Goal: Task Accomplishment & Management: Complete application form

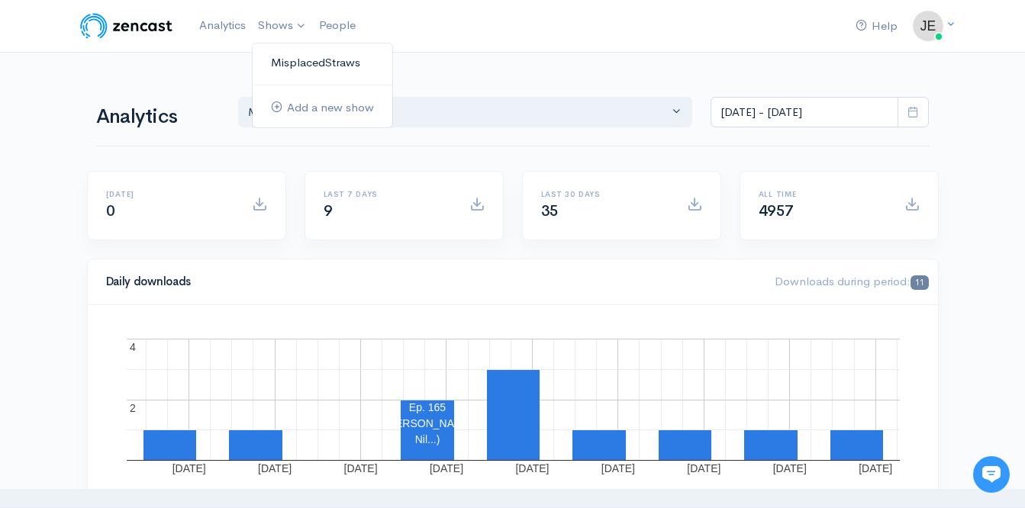
click at [271, 62] on link "MisplacedStraws" at bounding box center [323, 63] width 140 height 27
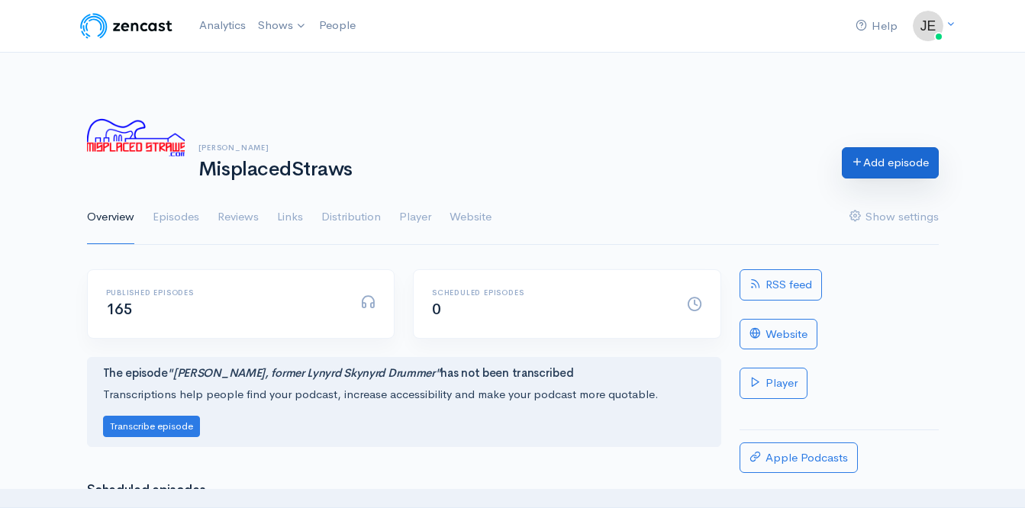
click at [892, 160] on link "Add episode" at bounding box center [890, 162] width 97 height 31
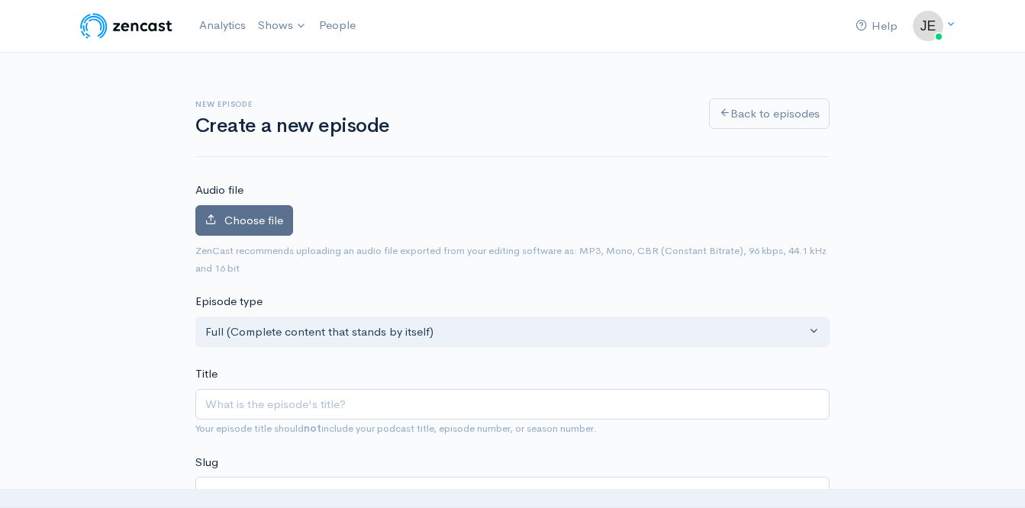
click at [278, 227] on span "Choose file" at bounding box center [253, 220] width 59 height 15
click at [0, 0] on input "Choose file" at bounding box center [0, 0] width 0 height 0
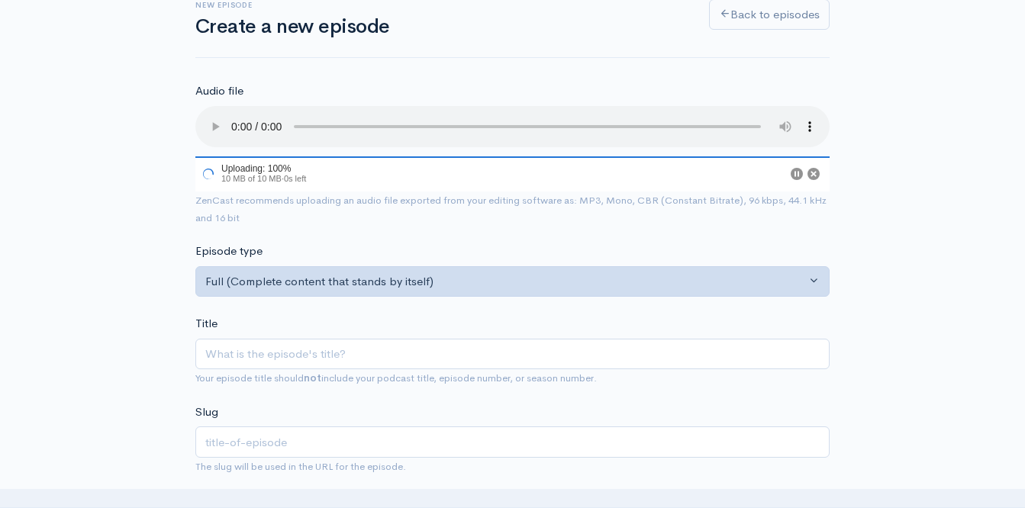
scroll to position [123, 0]
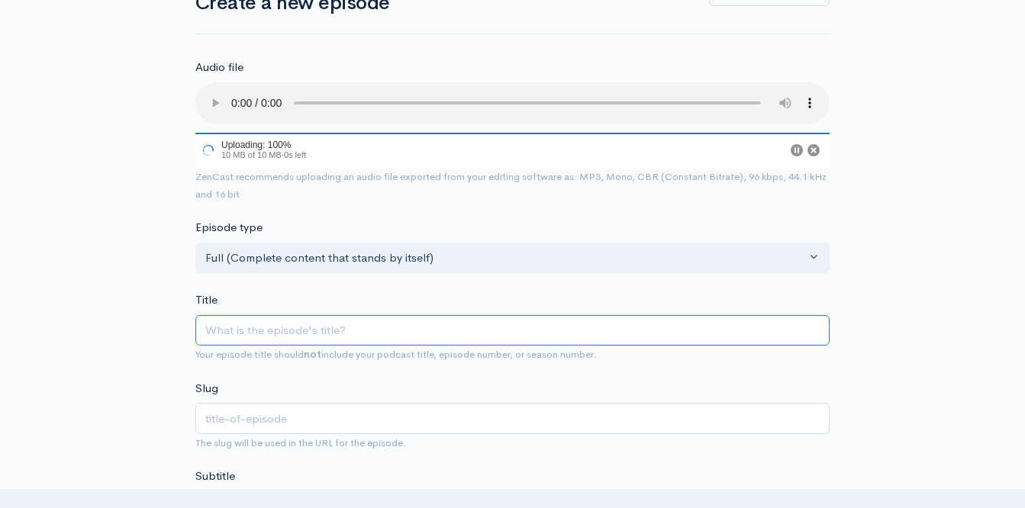
click at [429, 336] on input "Title" at bounding box center [512, 330] width 634 height 31
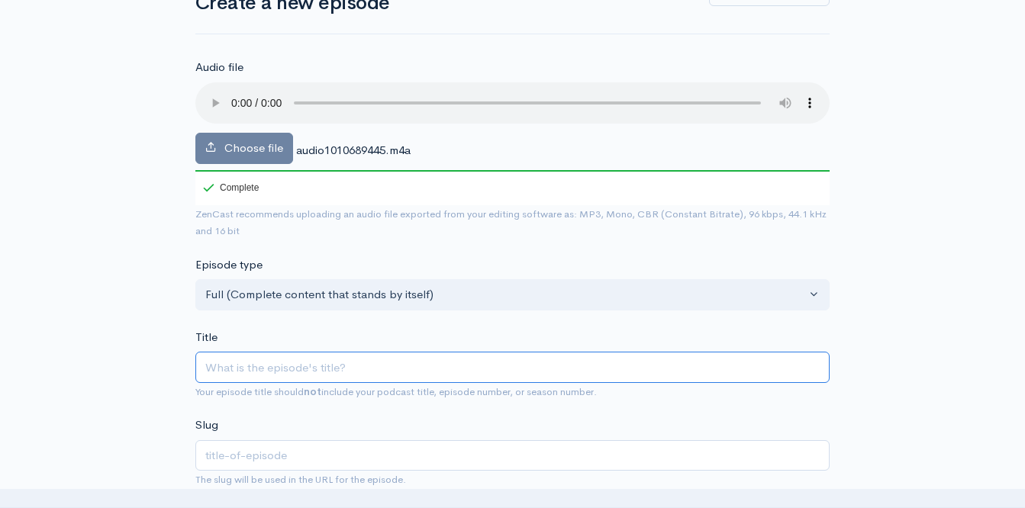
type input "S"
type input "s"
type input "St"
type input "st"
type input "Ste"
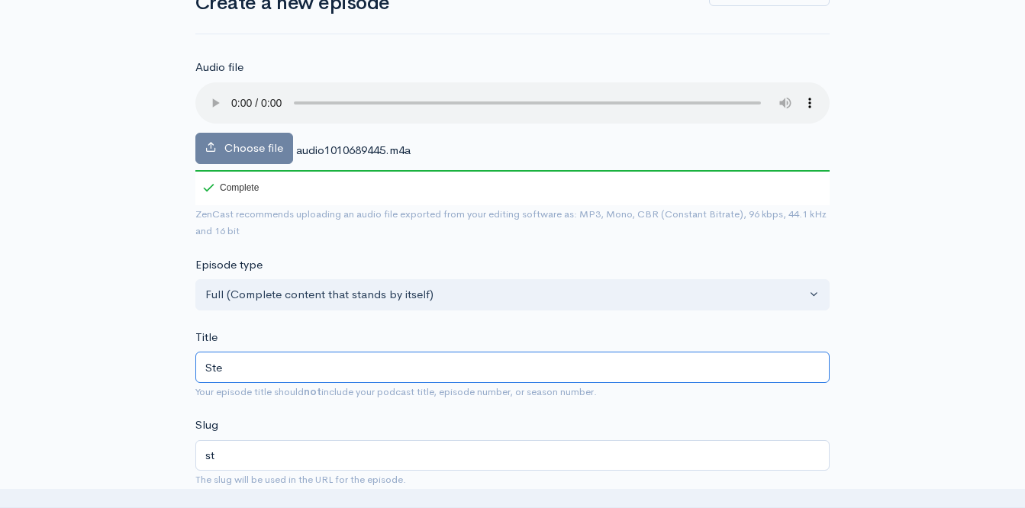
type input "ste"
type input "[PERSON_NAME]"
type input "stev"
type input "[PERSON_NAME]"
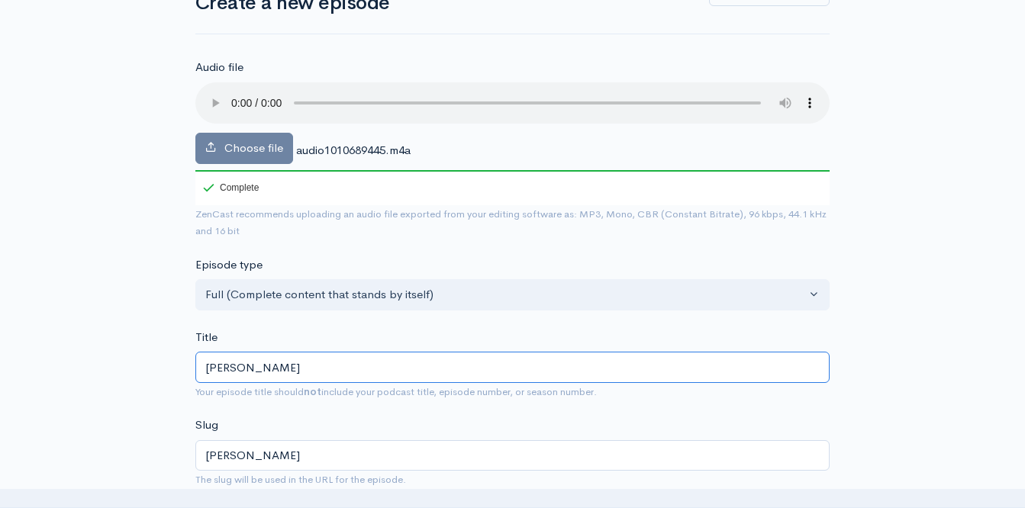
type input "[PERSON_NAME]"
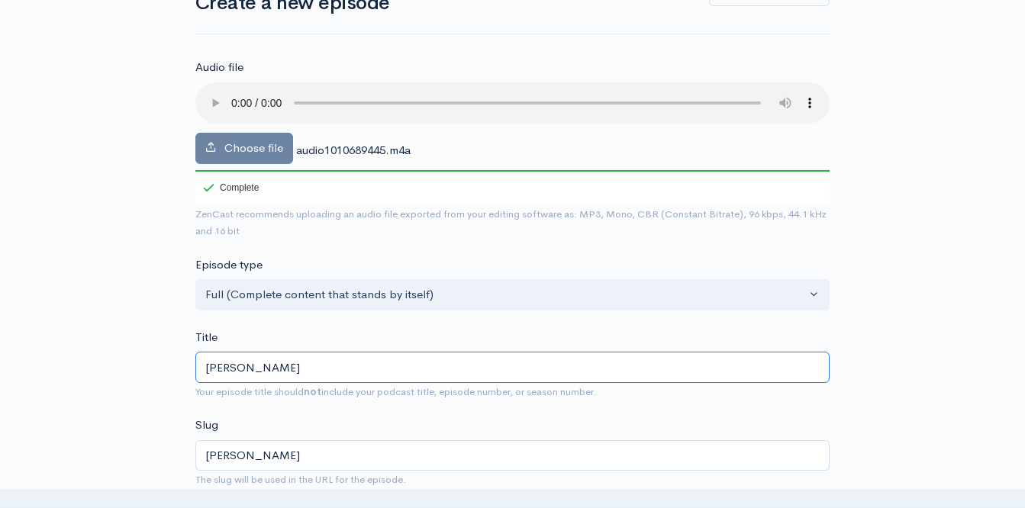
type input "[PERSON_NAME]"
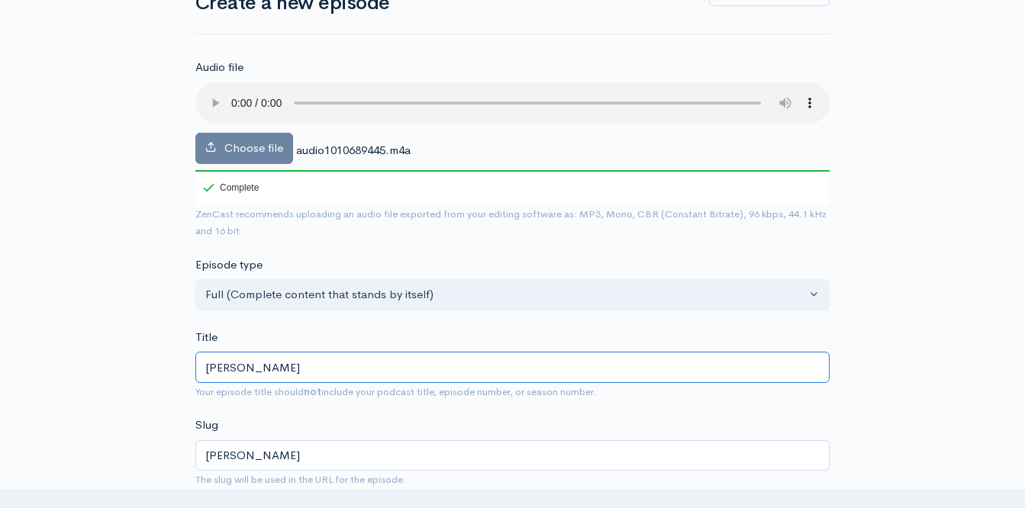
type input "[PERSON_NAME]"
type input "[PERSON_NAME] o"
type input "[PERSON_NAME]-o"
type input "[PERSON_NAME] od"
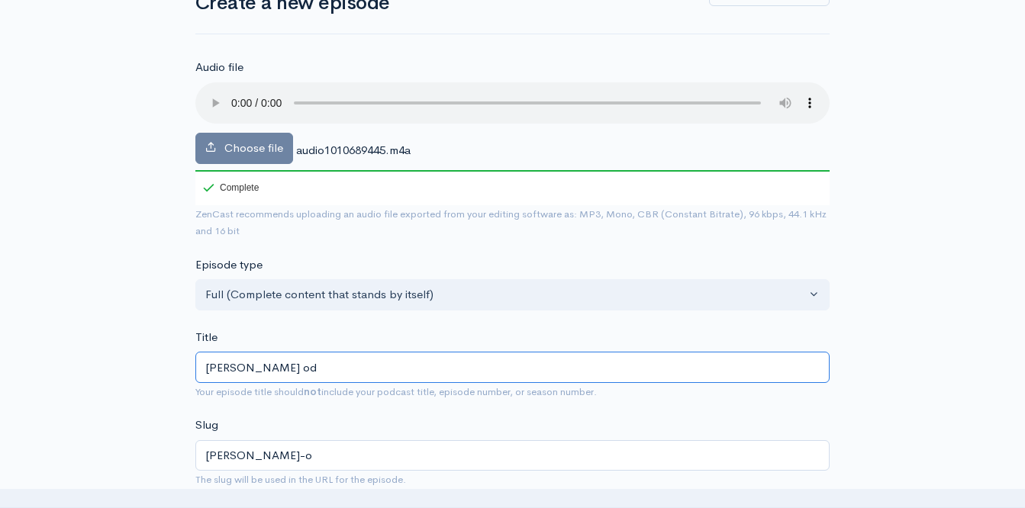
type input "[PERSON_NAME]-od"
type input "[PERSON_NAME] of"
type input "[PERSON_NAME]-of"
type input "[PERSON_NAME] of M"
type input "[PERSON_NAME]-of-m"
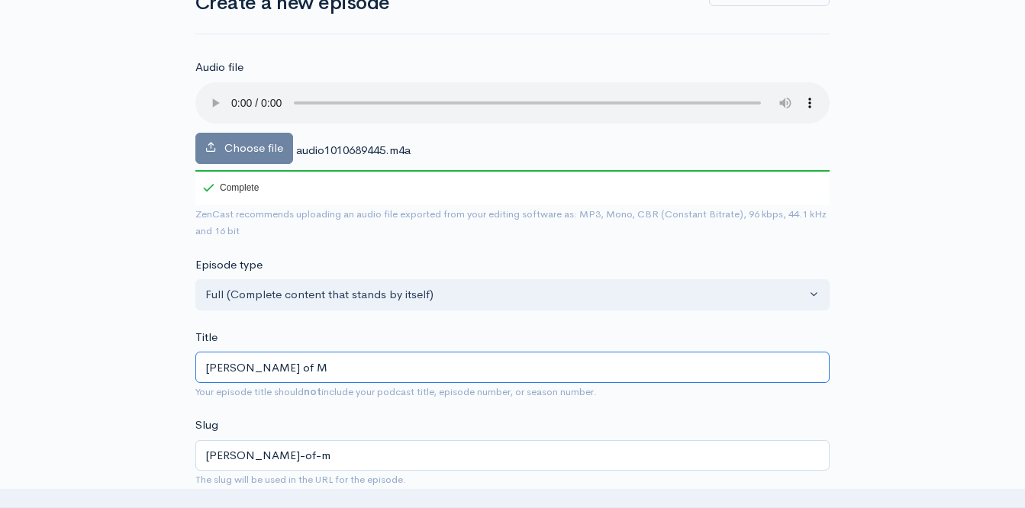
type input "[PERSON_NAME] of Ma"
type input "[PERSON_NAME]-of-ma"
type input "[PERSON_NAME] of Mar"
type input "[PERSON_NAME]-of-mar"
type input "[PERSON_NAME] of [PERSON_NAME]"
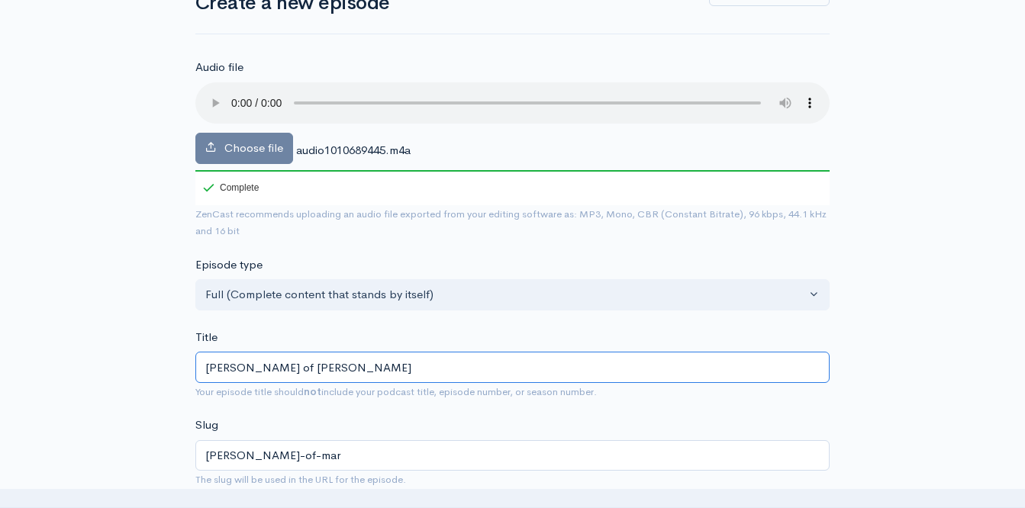
type input "[PERSON_NAME]-of-[PERSON_NAME]"
type input "[PERSON_NAME] of [PERSON_NAME]"
type input "[PERSON_NAME]-of-[PERSON_NAME]"
type input "[PERSON_NAME] of Marill"
type input "[PERSON_NAME]-of-[PERSON_NAME]"
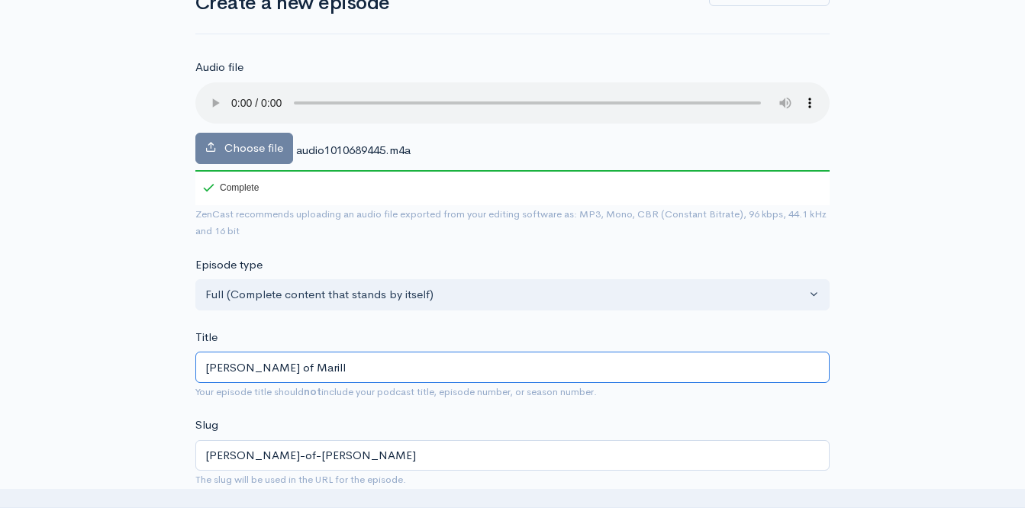
type input "[PERSON_NAME] of Marilli"
type input "[PERSON_NAME]-of-[PERSON_NAME]"
type input "[PERSON_NAME] of [PERSON_NAME]"
type input "[PERSON_NAME]-of-marillio"
type input "[PERSON_NAME] of Marillion"
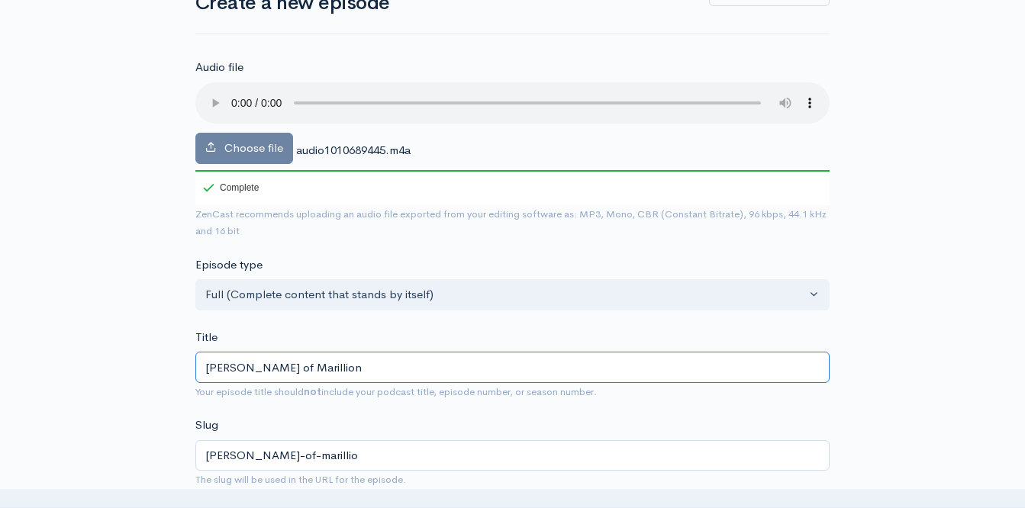
type input "[PERSON_NAME]-of-marillion"
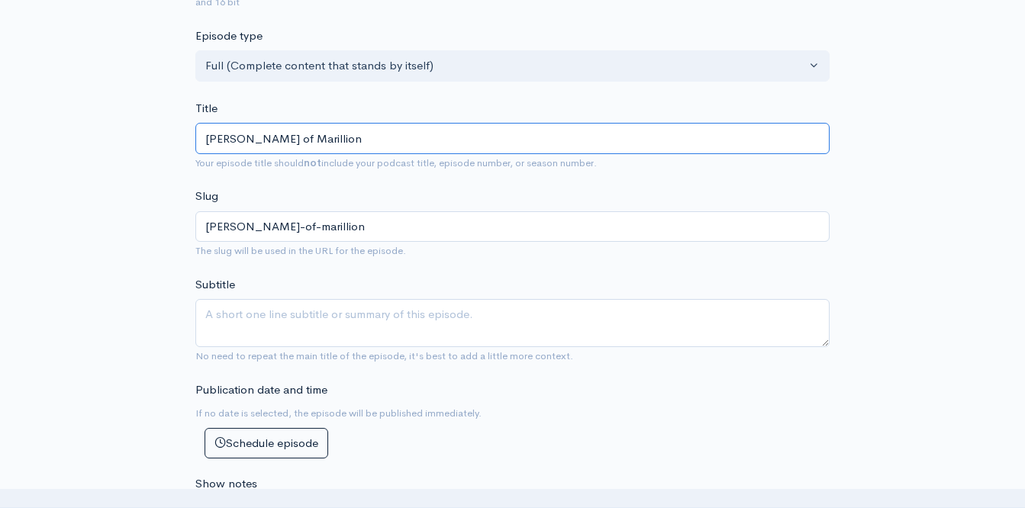
scroll to position [423, 0]
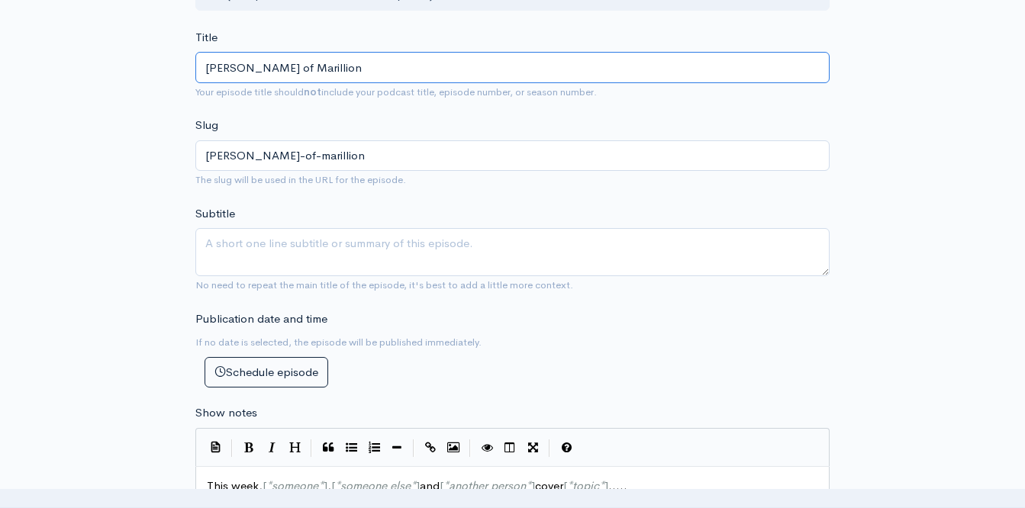
type input "[PERSON_NAME] of Marillion"
click at [398, 248] on textarea "Subtitle" at bounding box center [512, 252] width 634 height 48
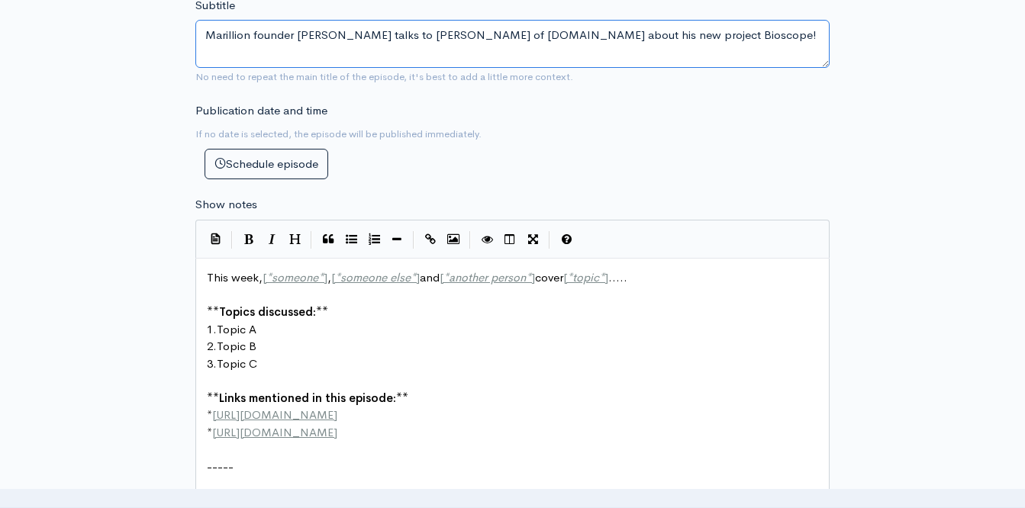
scroll to position [632, 0]
type textarea "Marillion founder [PERSON_NAME] talks to [PERSON_NAME] of [DOMAIN_NAME] about h…"
drag, startPoint x: 428, startPoint y: 282, endPoint x: 265, endPoint y: 277, distance: 163.4
type textarea "[PERSON_NAME]"
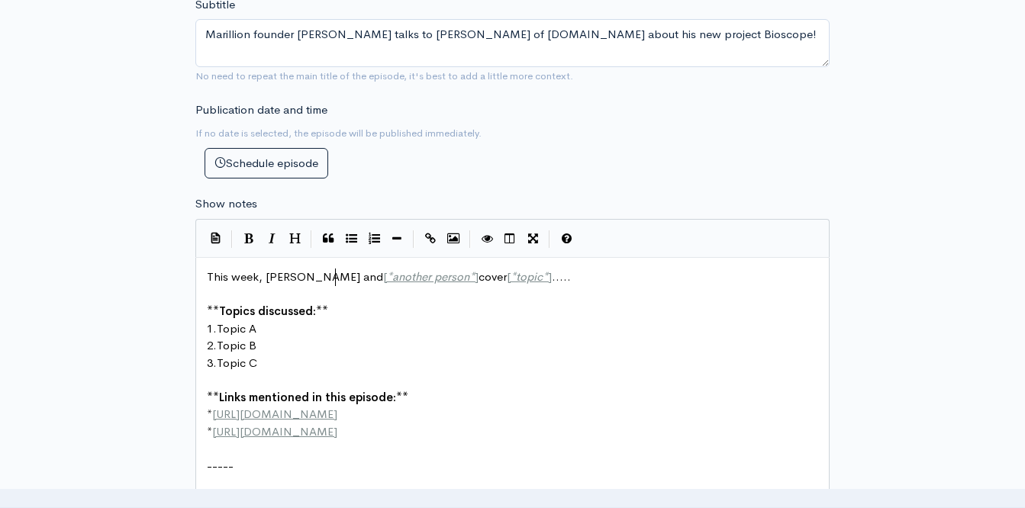
scroll to position [5, 70]
type textarea "[*another person*]"
drag, startPoint x: 355, startPoint y: 276, endPoint x: 455, endPoint y: 278, distance: 100.0
type textarea "[PERSON_NAME]"
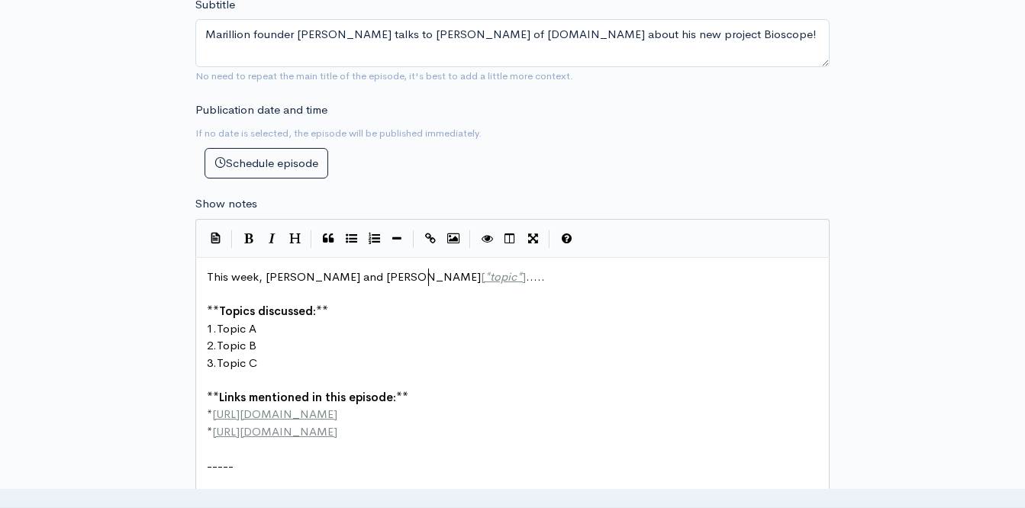
scroll to position [5, 77]
type textarea "[*topic*]....."
drag, startPoint x: 263, startPoint y: 334, endPoint x: 221, endPoint y: 327, distance: 41.9
type textarea "Bioscope"
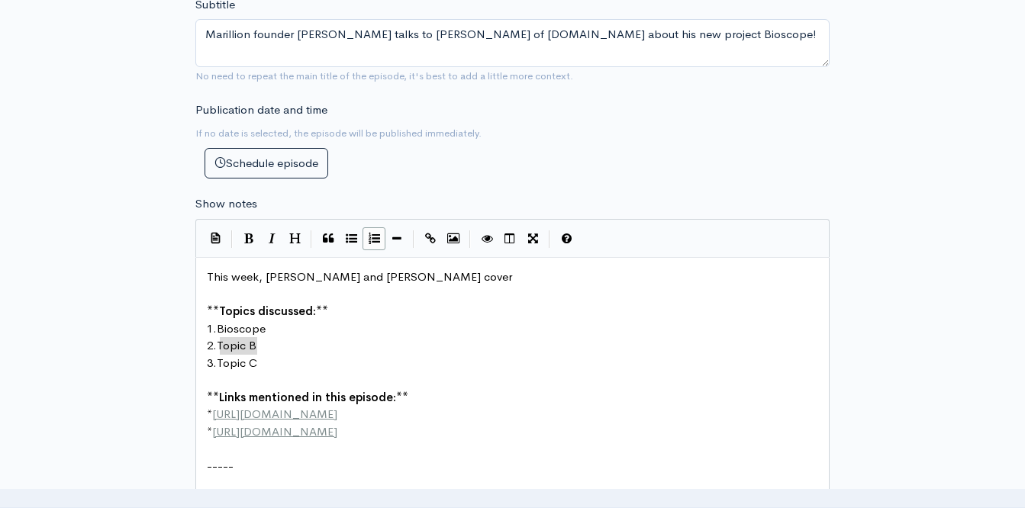
drag, startPoint x: 258, startPoint y: 347, endPoint x: 221, endPoint y: 344, distance: 36.7
type textarea "Marillion"
drag, startPoint x: 256, startPoint y: 362, endPoint x: 221, endPoint y: 363, distance: 35.9
type textarea "[PERSON_NAME]"
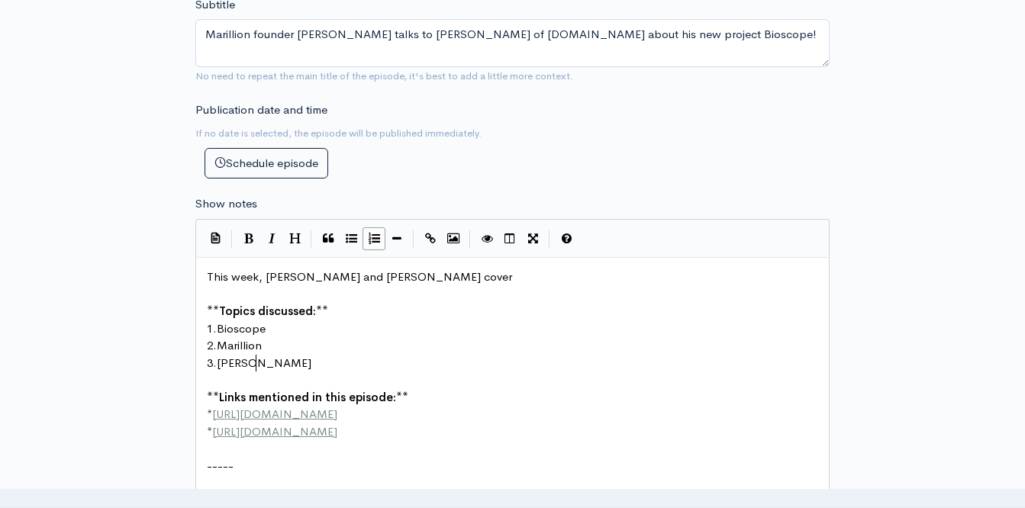
scroll to position [5, 34]
type textarea "T"
type textarea "teve hH"
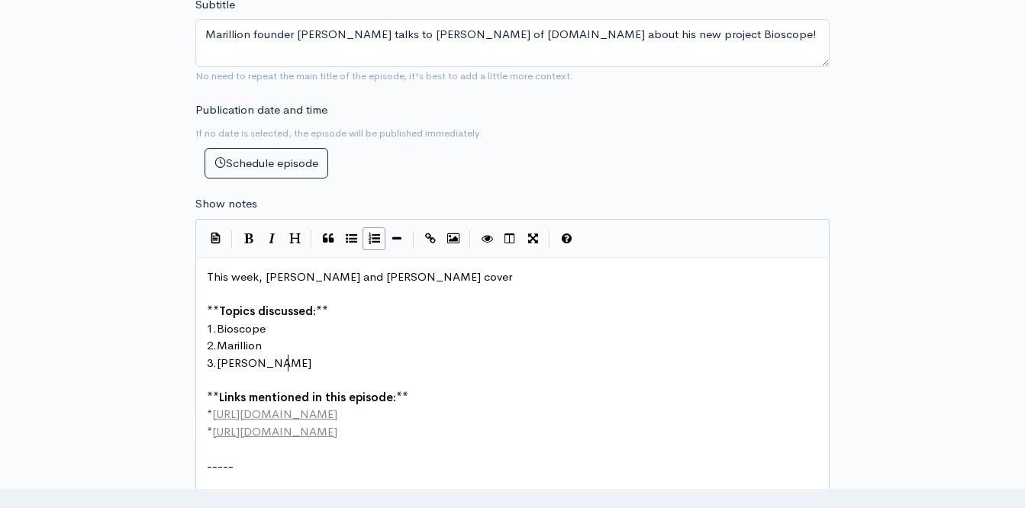
type textarea "[PERSON_NAME]"
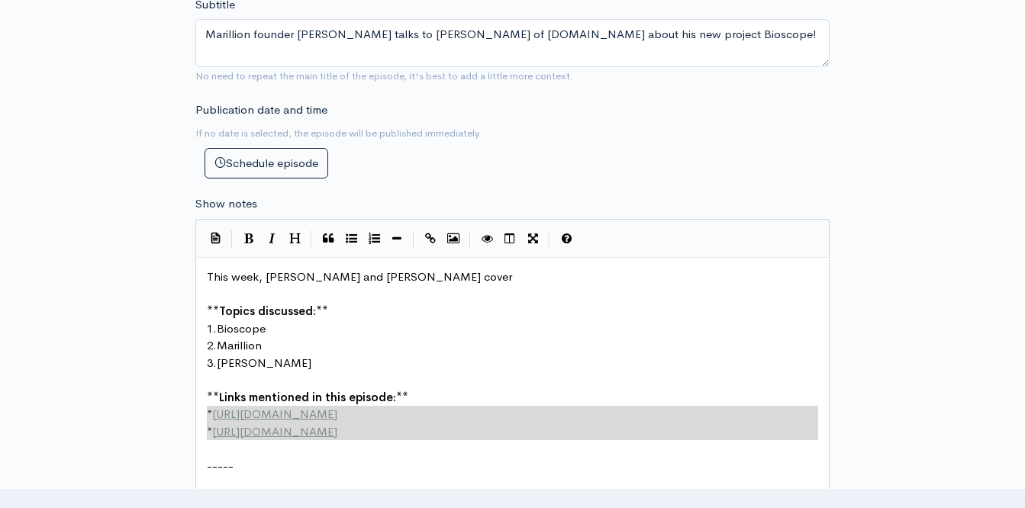
type textarea "**Links mentioned in this episode:** * [URL][DOMAIN_NAME] * [URL][DOMAIN_NAME]"
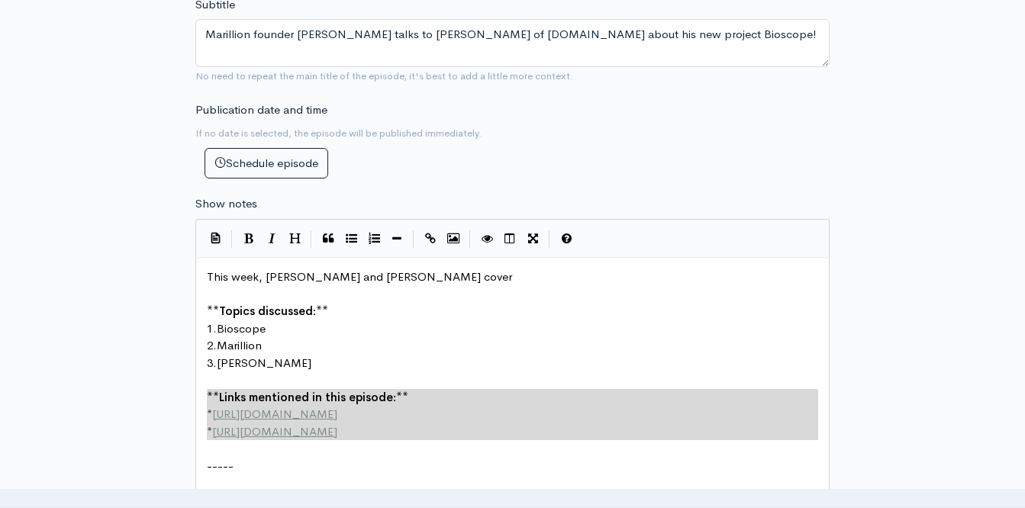
drag, startPoint x: 378, startPoint y: 443, endPoint x: 187, endPoint y: 396, distance: 196.4
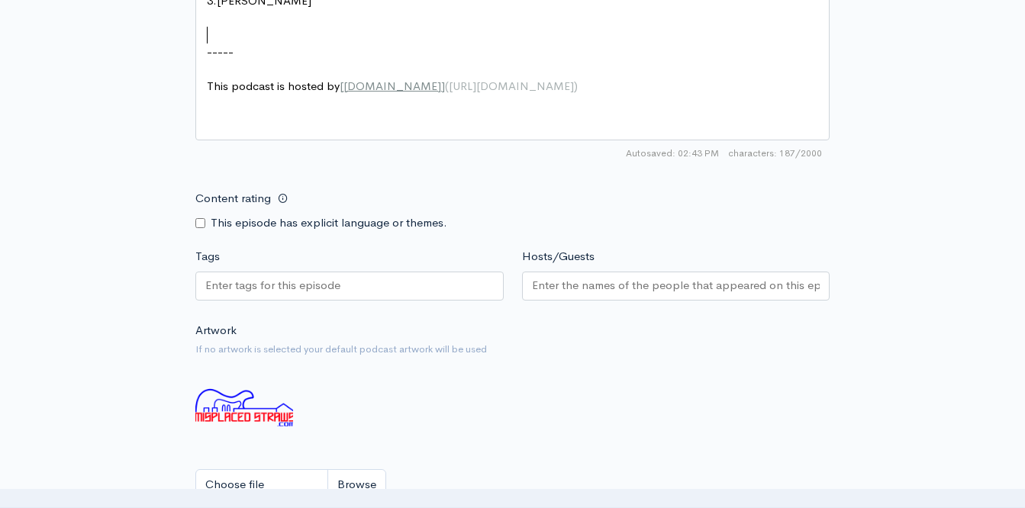
scroll to position [995, 0]
click at [202, 227] on div "This episode has explicit language or themes." at bounding box center [349, 223] width 308 height 18
click at [202, 222] on input "Content rating" at bounding box center [200, 223] width 10 height 10
checkbox input "true"
click at [240, 285] on input "Tags" at bounding box center [273, 285] width 137 height 18
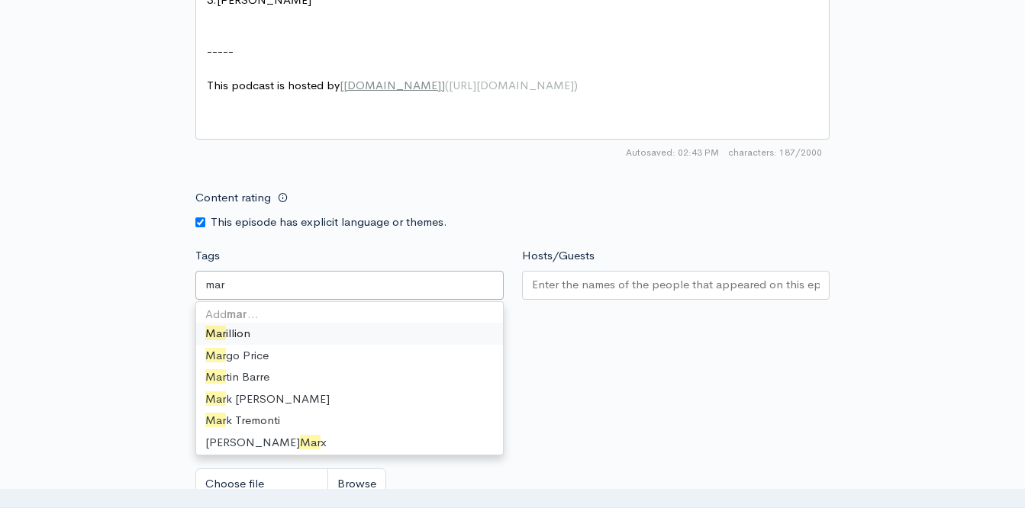
type input "mari"
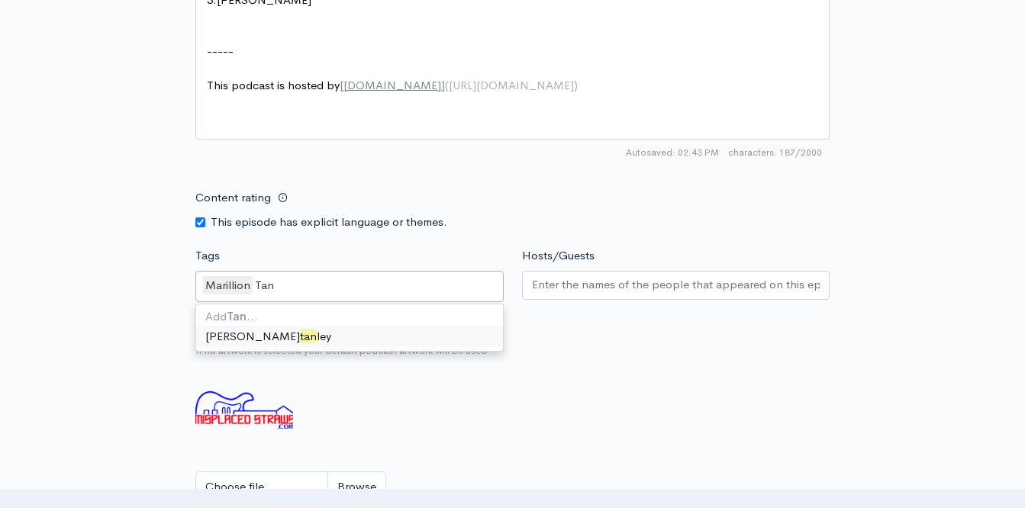
scroll to position [0, 0]
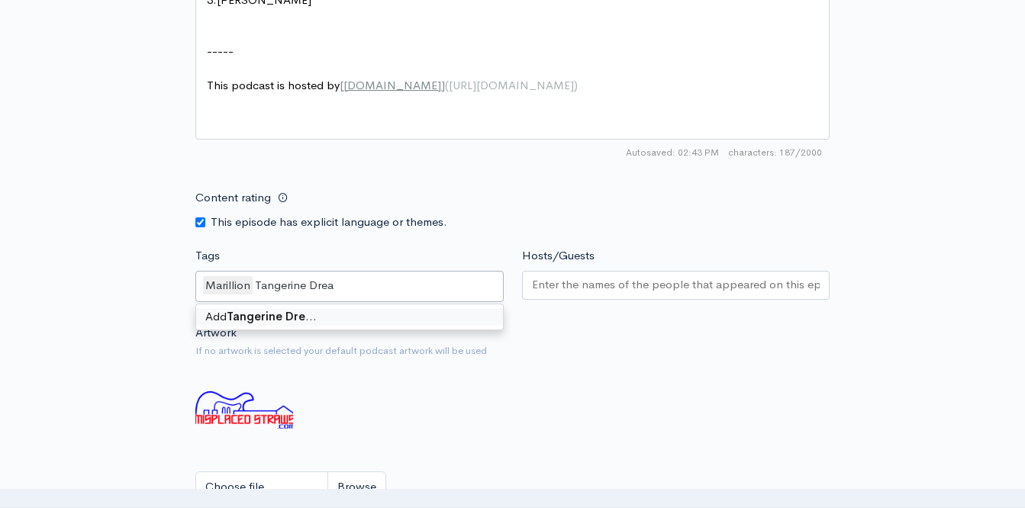
type input "Tangerine Dream"
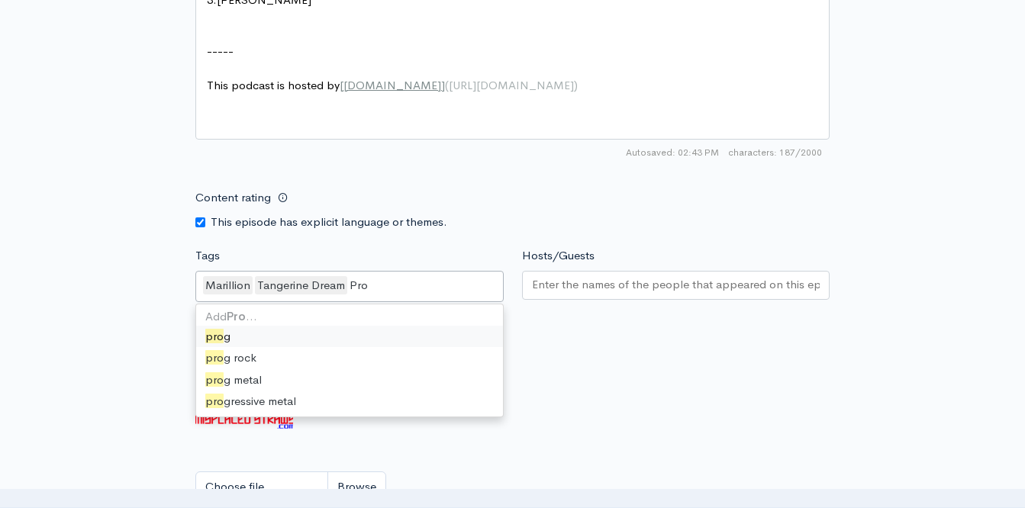
type input "Prog"
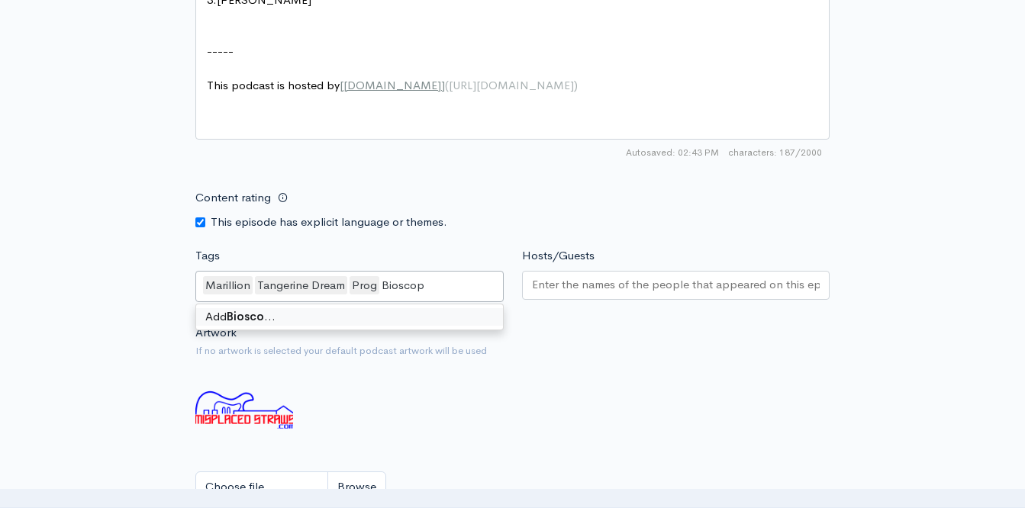
type input "Bioscope"
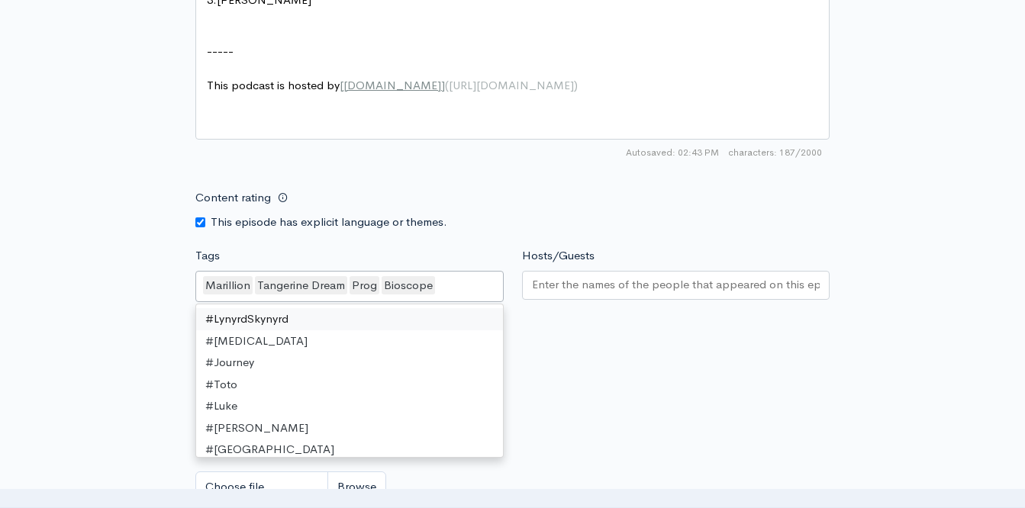
click at [579, 296] on div at bounding box center [676, 285] width 308 height 29
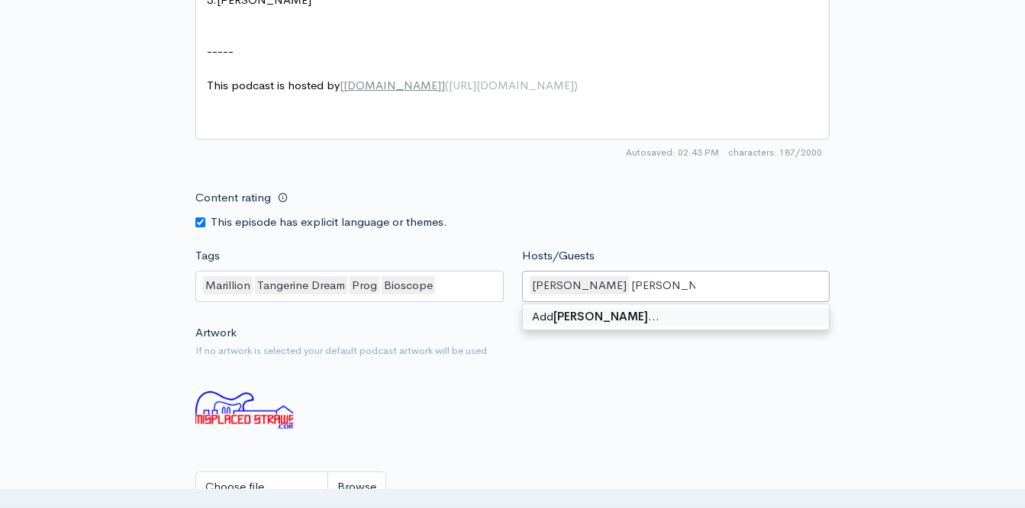
type input "[PERSON_NAME]"
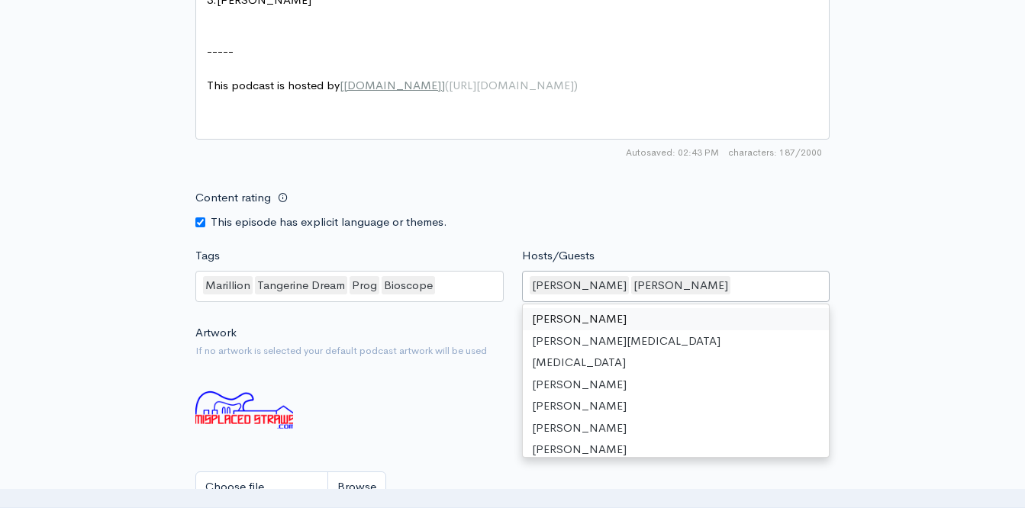
scroll to position [142, 0]
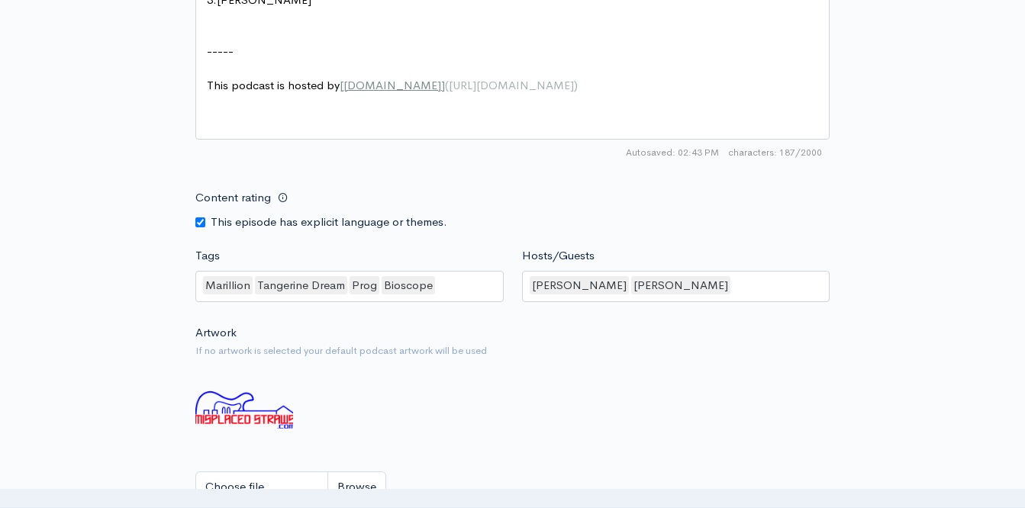
click at [436, 390] on div "Artwork If no artwork is selected your default podcast artwork will be used Cho…" at bounding box center [512, 418] width 634 height 188
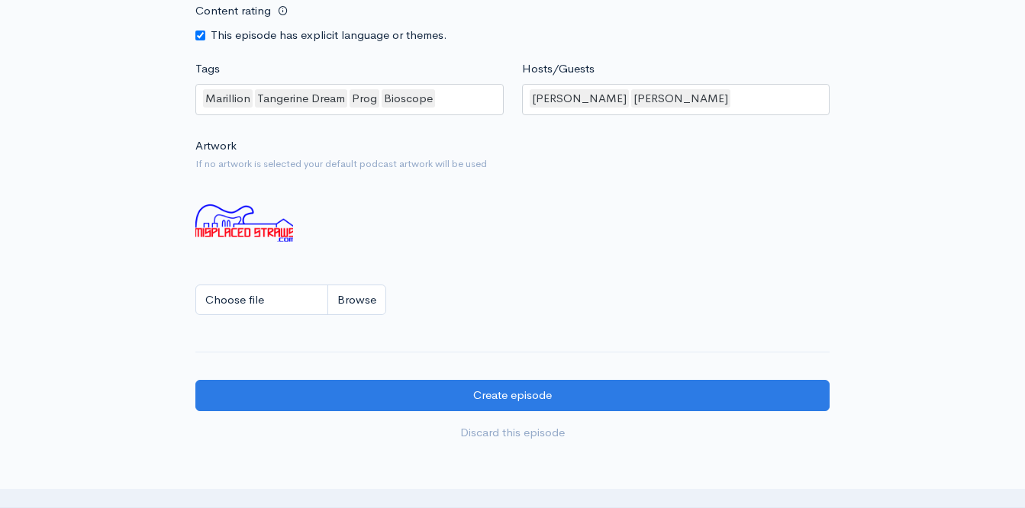
scroll to position [1184, 0]
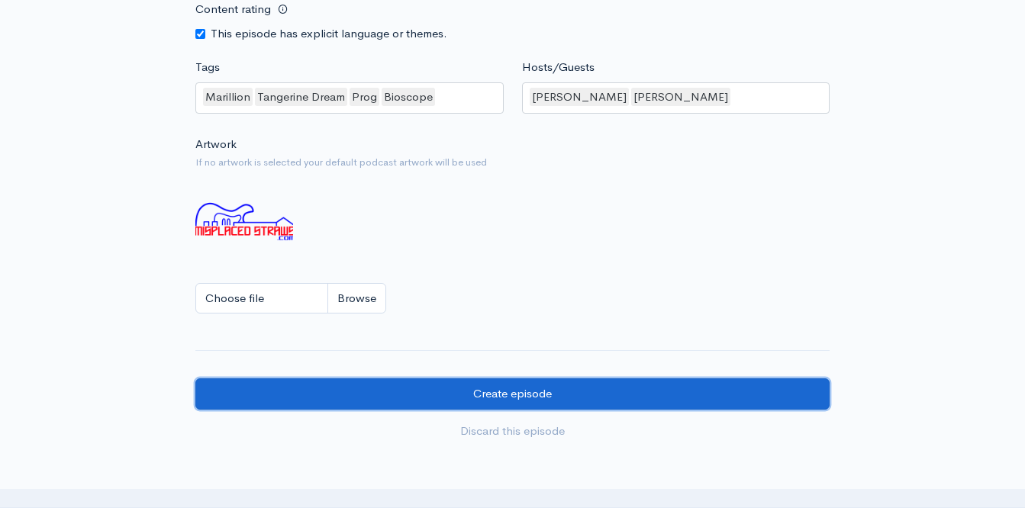
click at [436, 390] on input "Create episode" at bounding box center [512, 394] width 634 height 31
